Goal: Check status: Check status

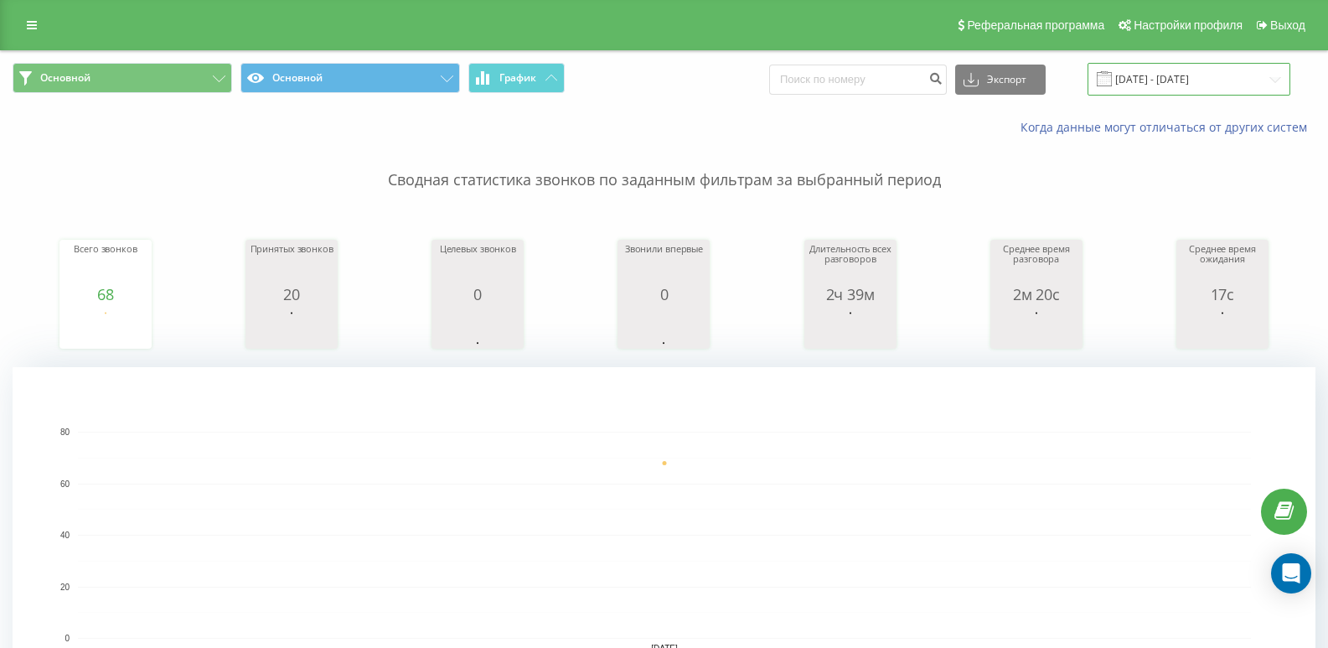
click at [1148, 69] on input "[DATE] - [DATE]" at bounding box center [1189, 79] width 203 height 33
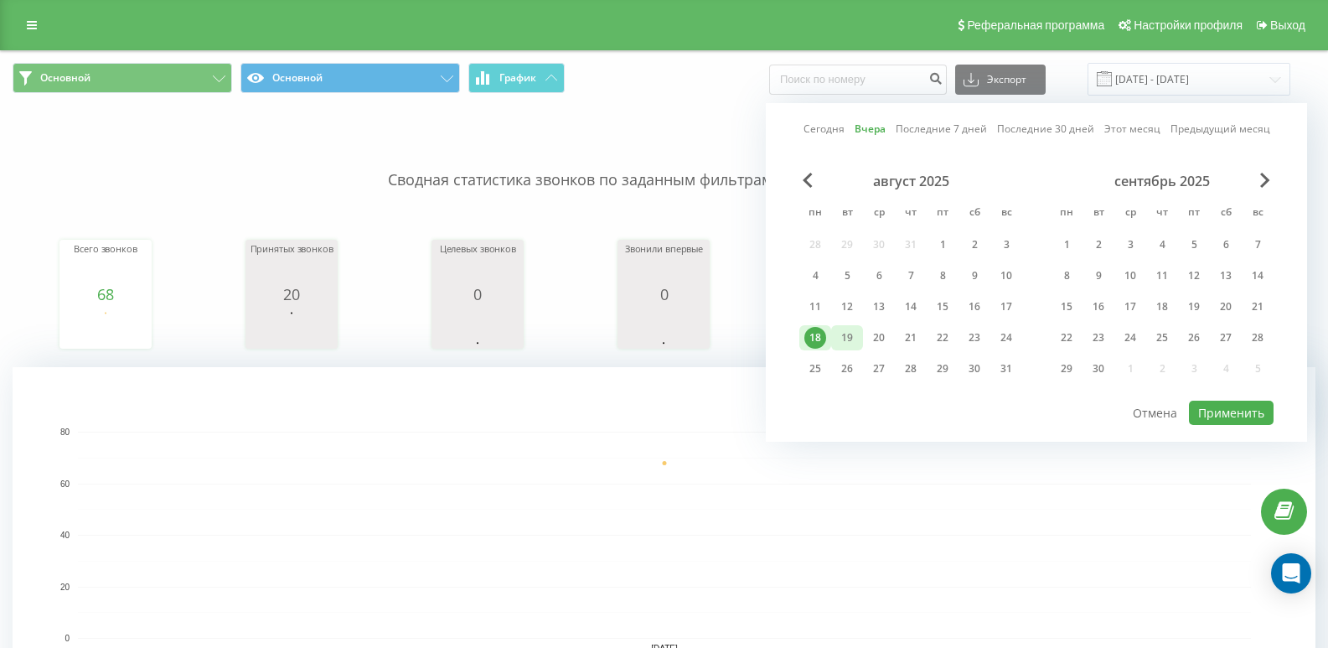
click at [848, 329] on div "19" at bounding box center [847, 338] width 22 height 22
click at [1211, 401] on button "Применить" at bounding box center [1231, 413] width 85 height 24
type input "[DATE] - [DATE]"
